Goal: Use online tool/utility: Utilize a website feature to perform a specific function

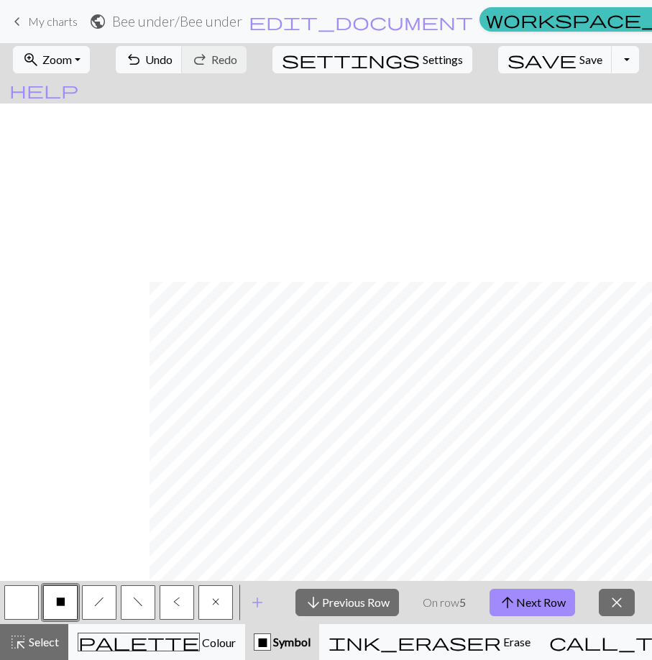
scroll to position [178, 149]
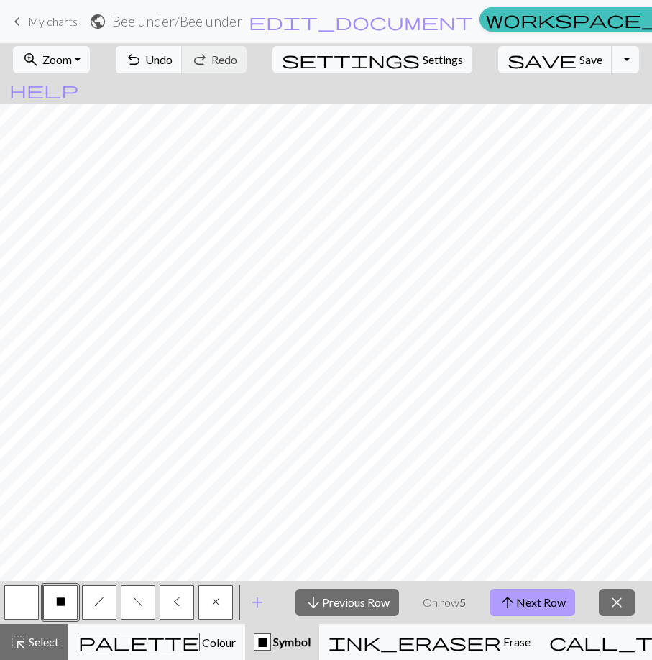
click at [544, 600] on button "arrow_upward Next Row" at bounding box center [531, 601] width 85 height 27
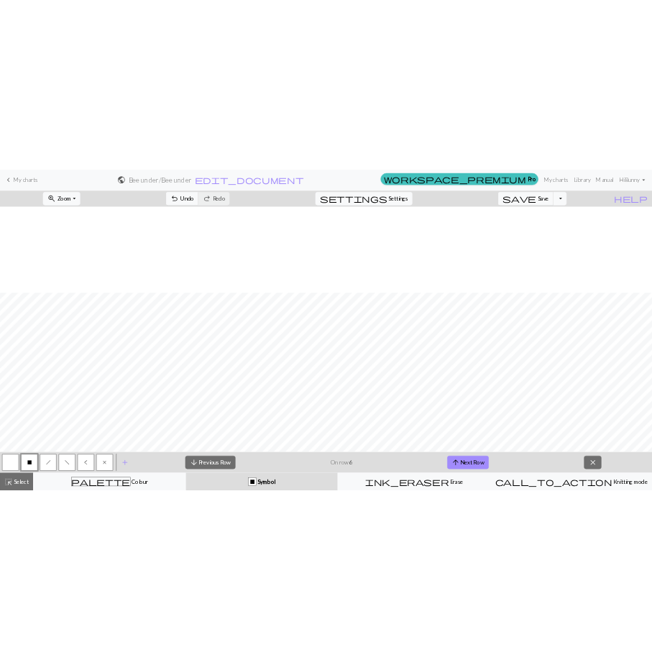
scroll to position [177, 0]
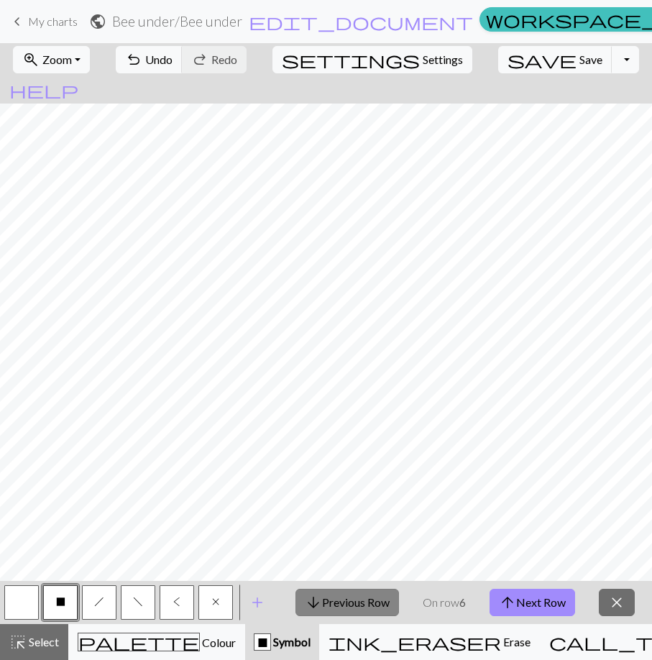
click at [356, 606] on button "arrow_downward Previous Row" at bounding box center [346, 601] width 103 height 27
click at [355, 606] on button "arrow_downward Previous Row" at bounding box center [346, 601] width 103 height 27
click at [354, 606] on button "arrow_downward Previous Row" at bounding box center [346, 601] width 103 height 27
click at [353, 605] on button "arrow_downward Previous Row" at bounding box center [346, 601] width 103 height 27
click at [353, 604] on button "arrow_downward Previous Row" at bounding box center [346, 601] width 103 height 27
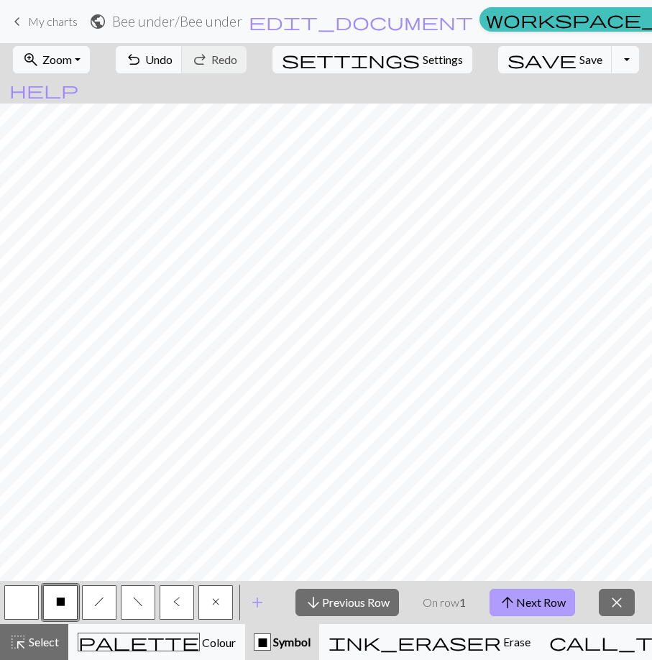
click at [554, 606] on button "arrow_upward Next Row" at bounding box center [531, 601] width 85 height 27
click at [523, 598] on button "arrow_upward Next Row" at bounding box center [531, 601] width 85 height 27
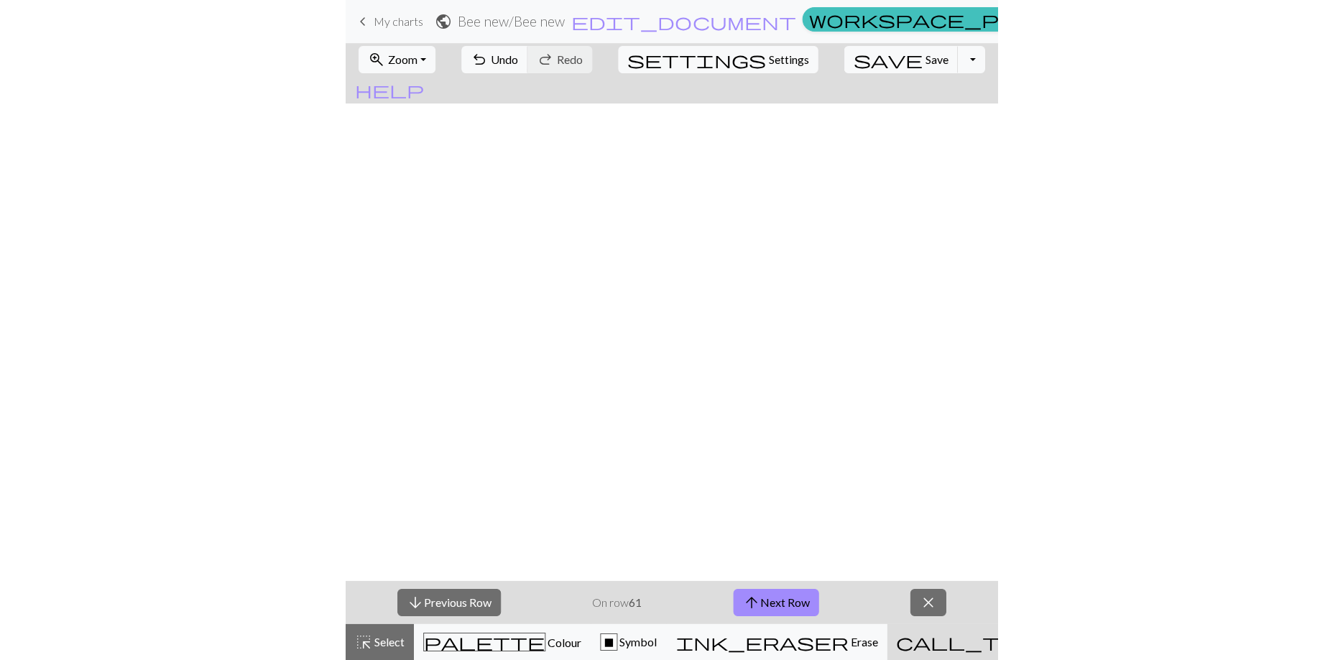
scroll to position [1065, 809]
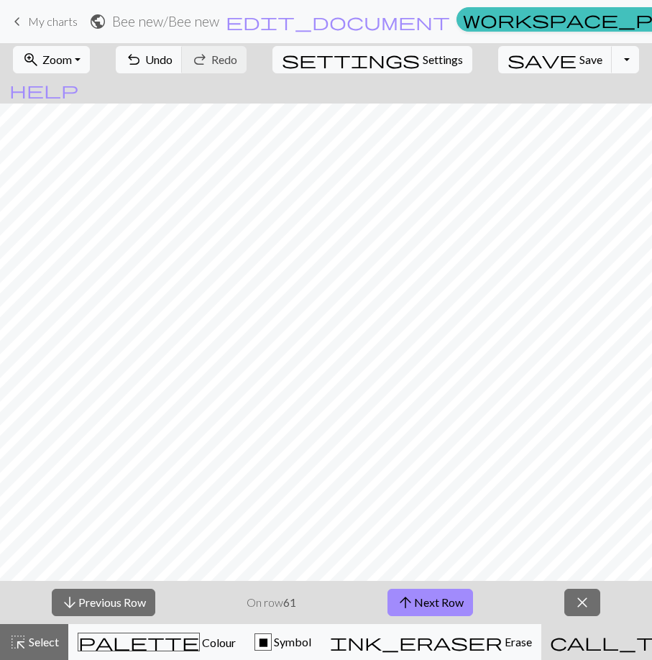
click at [224, 606] on div "arrow_downward Previous Row On row 61 arrow_upward Next Row close" at bounding box center [326, 602] width 652 height 43
click at [116, 597] on button "arrow_downward Previous Row" at bounding box center [103, 601] width 103 height 27
click at [117, 597] on button "arrow_downward Previous Row" at bounding box center [103, 601] width 103 height 27
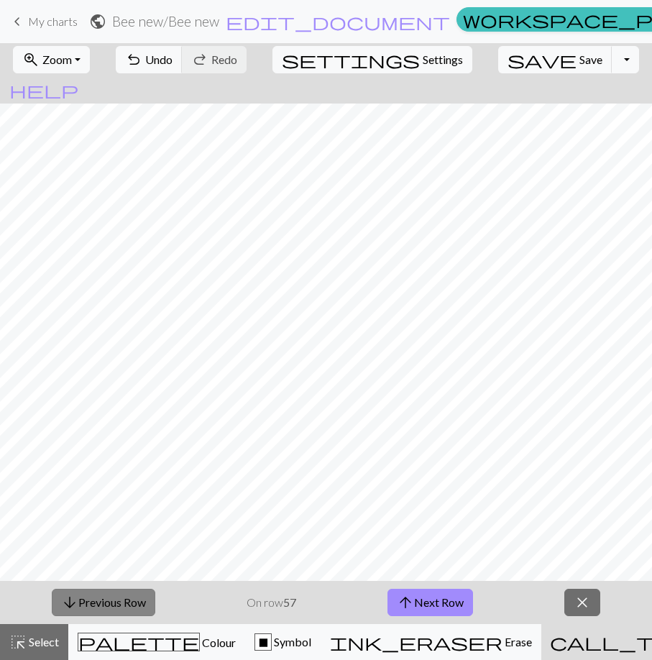
click at [117, 597] on button "arrow_downward Previous Row" at bounding box center [103, 601] width 103 height 27
click at [412, 602] on span "arrow_upward" at bounding box center [405, 602] width 17 height 20
click at [328, 594] on div "arrow_downward Previous Row On row 57 arrow_upward Next Row close" at bounding box center [326, 602] width 652 height 43
click at [425, 598] on button "arrow_upward Next Row" at bounding box center [429, 601] width 85 height 27
click at [209, 596] on div "arrow_downward Previous Row On row 58 arrow_upward Next Row close" at bounding box center [326, 602] width 652 height 43
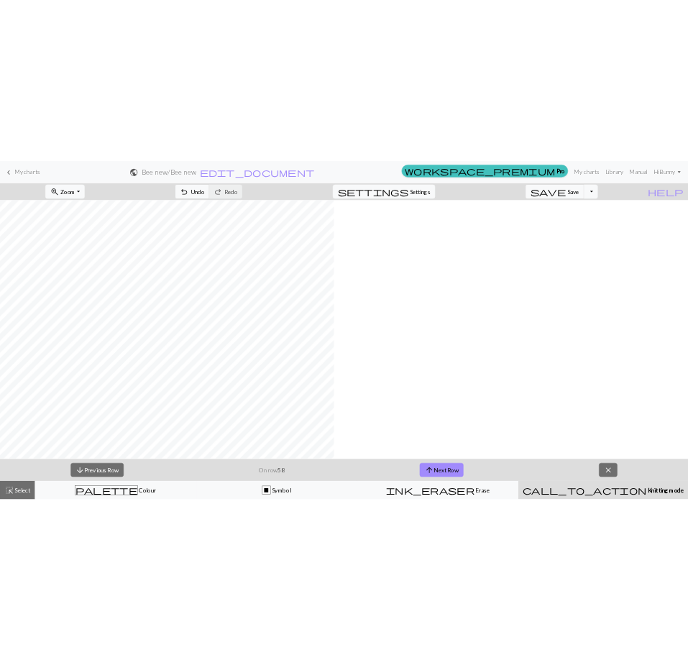
scroll to position [1065, 417]
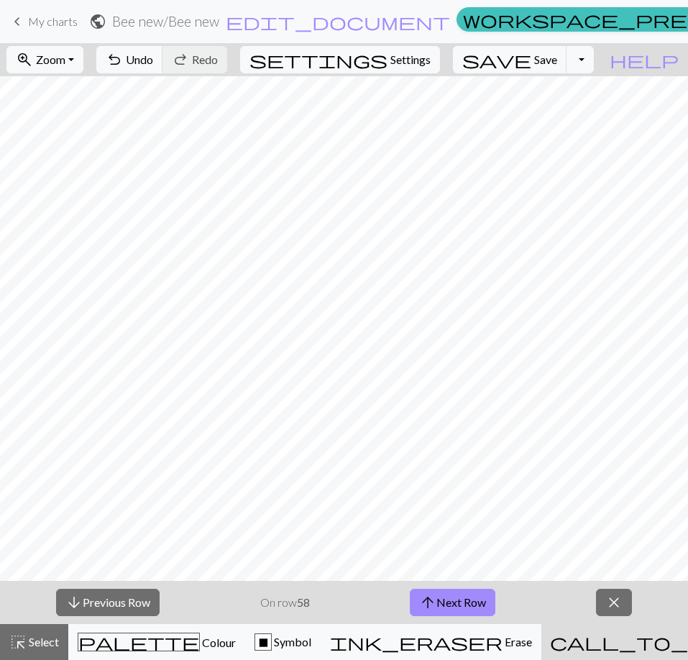
click at [564, 603] on div "arrow_downward Previous Row On row 58 arrow_upward Next Row close" at bounding box center [344, 602] width 688 height 43
